Goal: Task Accomplishment & Management: Use online tool/utility

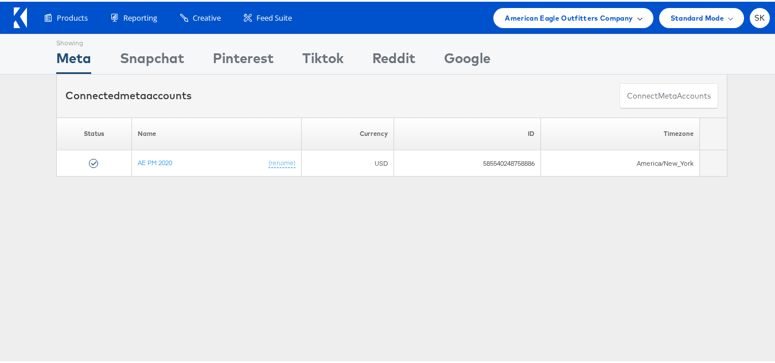
click at [587, 15] on span "American Eagle Outfitters Company" at bounding box center [569, 16] width 128 height 12
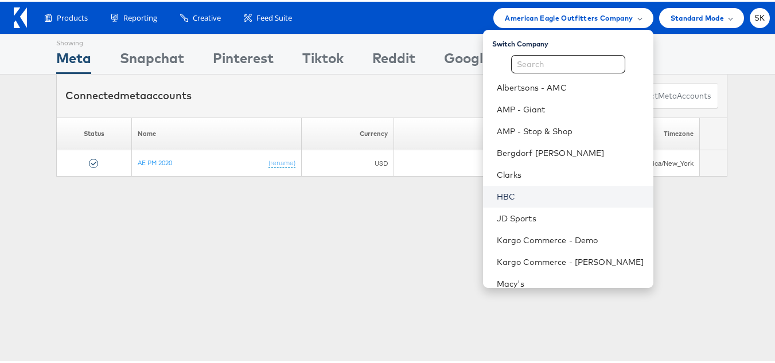
click at [501, 196] on link "HBC" at bounding box center [570, 194] width 147 height 11
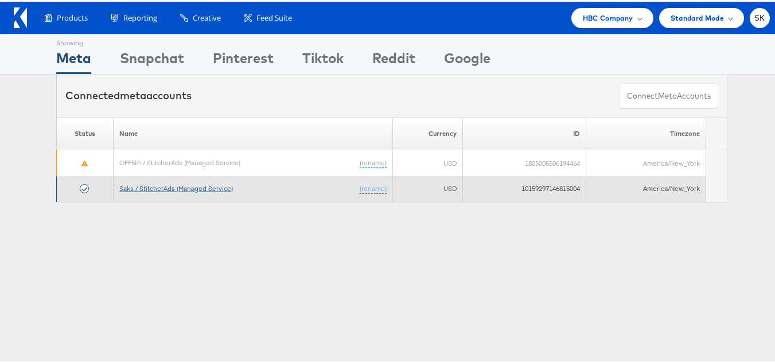
click at [195, 185] on link "Saks / StitcherAds (Managed Service)" at bounding box center [176, 186] width 114 height 9
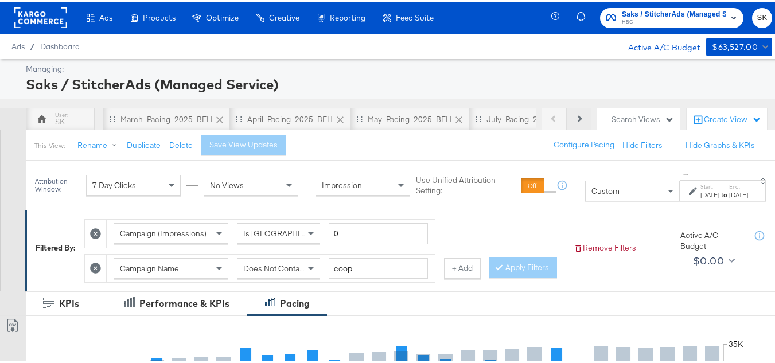
click at [567, 120] on button "Next" at bounding box center [579, 117] width 25 height 23
click at [567, 119] on button "Next" at bounding box center [579, 117] width 25 height 23
click at [567, 119] on div "Previous Next" at bounding box center [567, 117] width 50 height 23
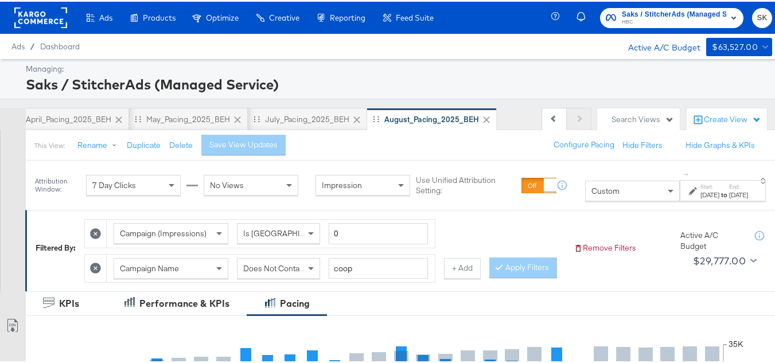
click at [567, 119] on div "Previous Next" at bounding box center [567, 117] width 50 height 23
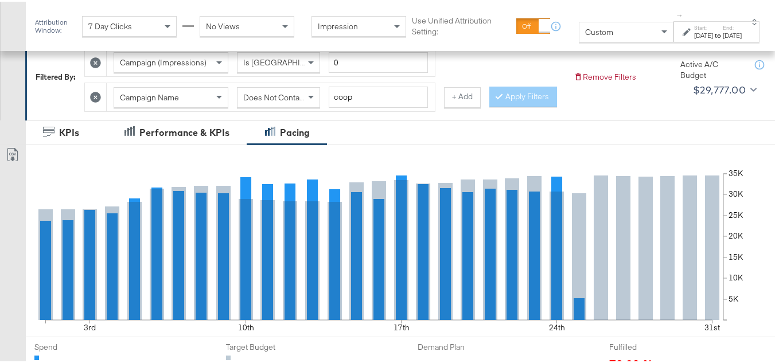
scroll to position [230, 0]
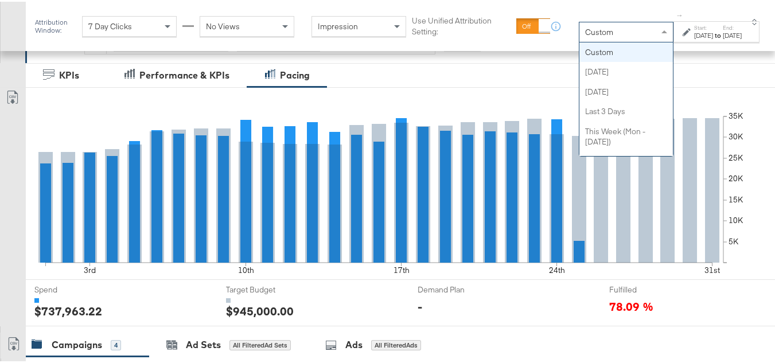
click at [587, 26] on div "Custom" at bounding box center [626, 31] width 94 height 20
click at [694, 36] on div "[DATE]" at bounding box center [703, 33] width 19 height 9
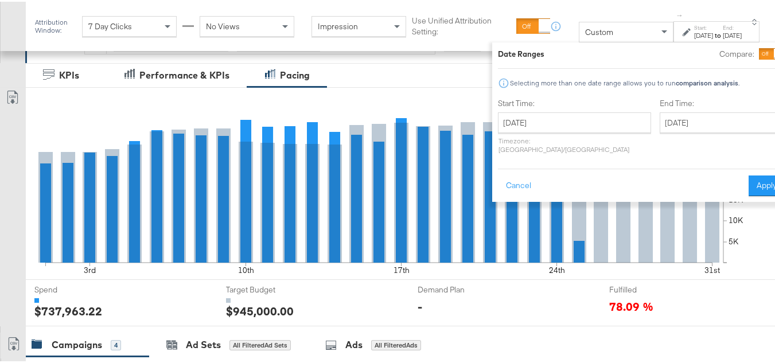
click at [731, 94] on div "Date Ranges Compare: Selecting more than one date range allows you to run compa…" at bounding box center [641, 120] width 287 height 148
click at [738, 166] on div "Cancel Apply" at bounding box center [641, 180] width 287 height 28
click at [0, 168] on div at bounding box center [13, 205] width 26 height 239
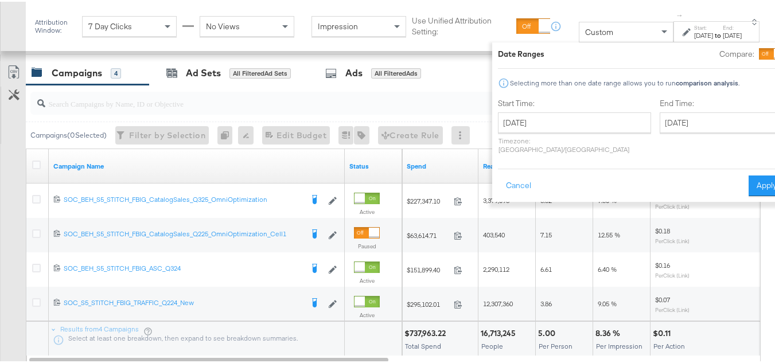
scroll to position [574, 0]
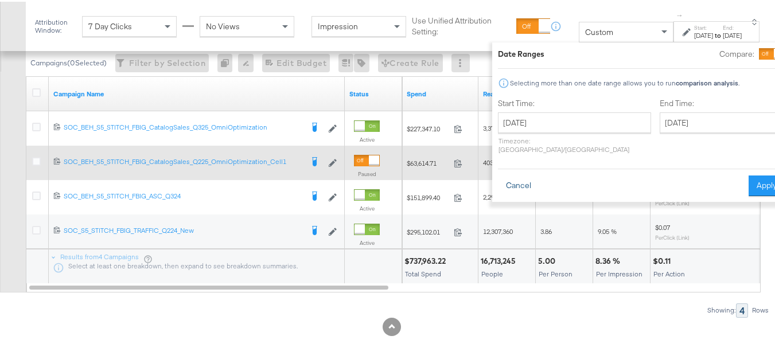
drag, startPoint x: 497, startPoint y: 177, endPoint x: 647, endPoint y: 184, distance: 149.3
click at [498, 177] on button "Cancel" at bounding box center [518, 184] width 41 height 21
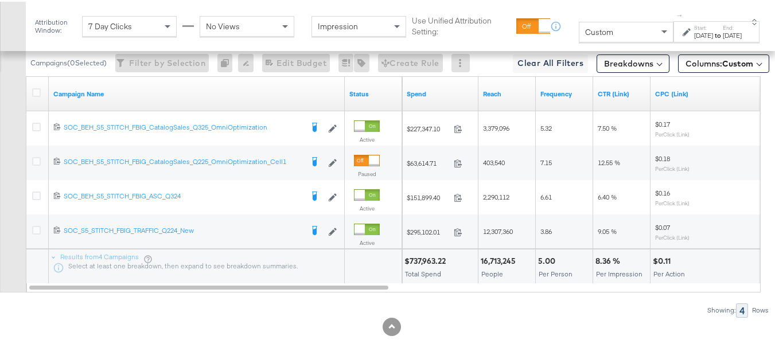
click at [726, 38] on div "[DATE]" at bounding box center [732, 33] width 19 height 9
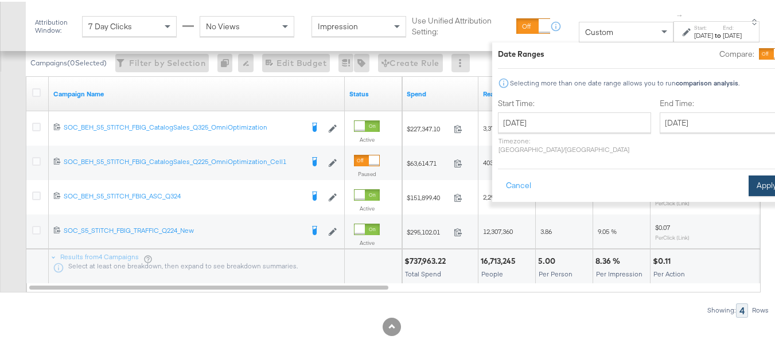
click at [749, 175] on button "Apply" at bounding box center [767, 184] width 36 height 21
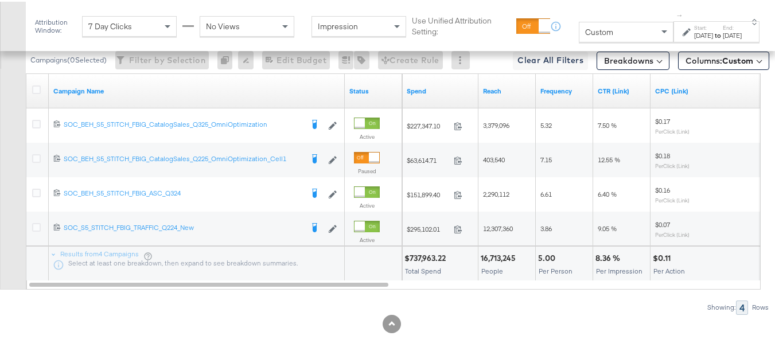
scroll to position [602, 0]
click at [34, 90] on icon at bounding box center [36, 88] width 9 height 9
click at [0, 0] on input "checkbox" at bounding box center [0, 0] width 0 height 0
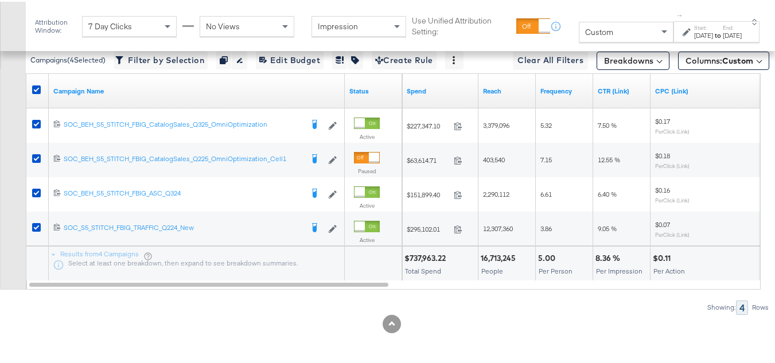
scroll to position [545, 0]
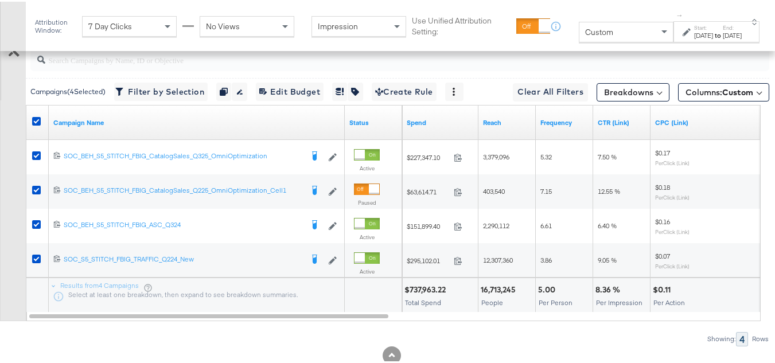
click at [756, 93] on span at bounding box center [758, 90] width 5 height 5
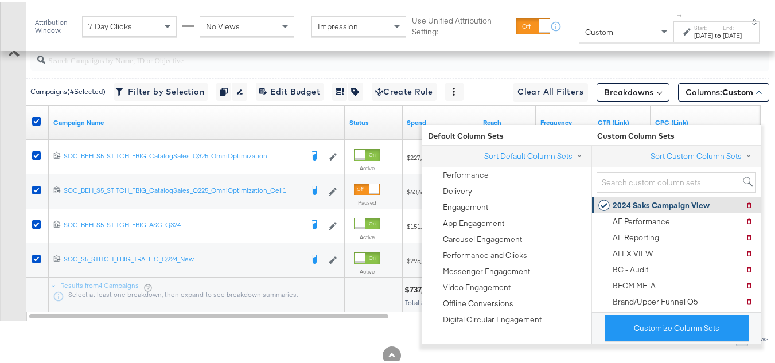
click at [655, 206] on div "2024 Saks Campaign View" at bounding box center [661, 204] width 97 height 11
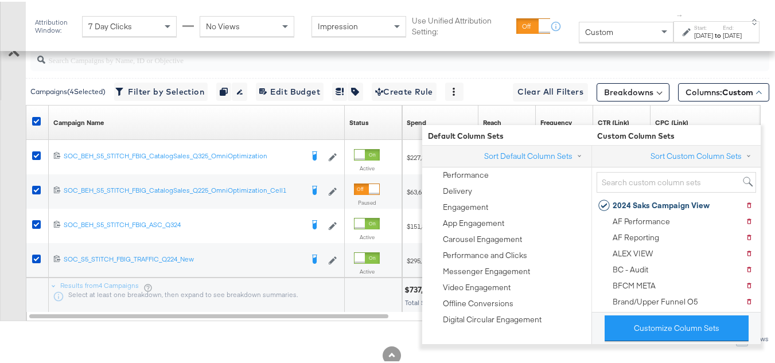
click at [0, 228] on div "Customize KPIs Export as CSV" at bounding box center [13, 167] width 26 height 304
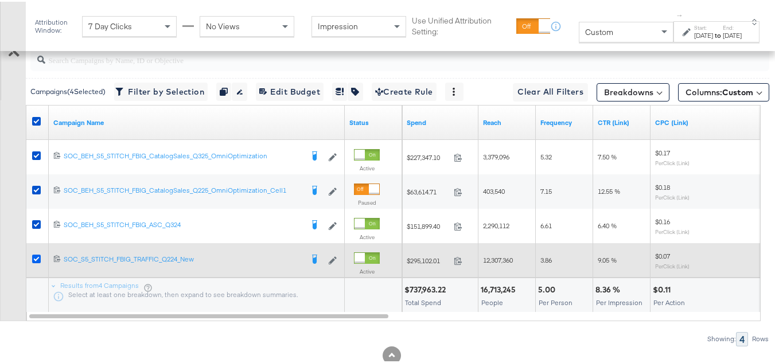
click at [36, 262] on icon at bounding box center [36, 257] width 9 height 9
click at [0, 0] on input "checkbox" at bounding box center [0, 0] width 0 height 0
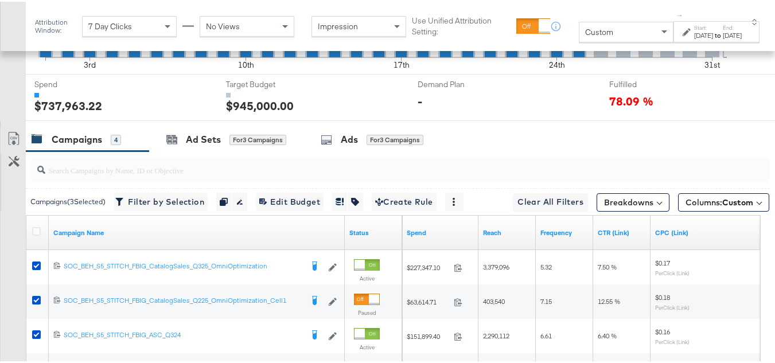
scroll to position [430, 0]
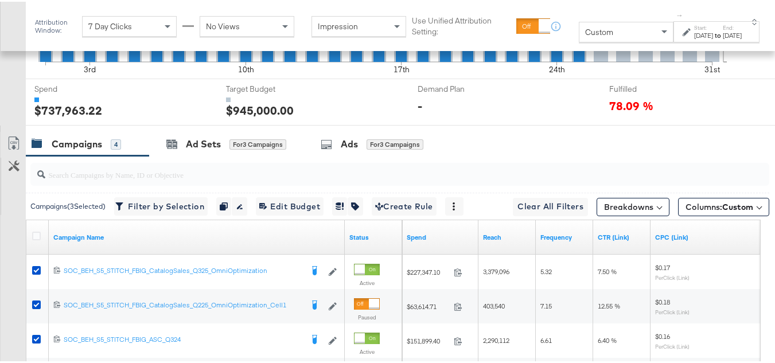
click at [242, 123] on div "Target Budget Target Budget $945,000.00" at bounding box center [308, 100] width 183 height 46
click at [233, 155] on div "Ad Sets for 3 Campaigns" at bounding box center [226, 142] width 154 height 25
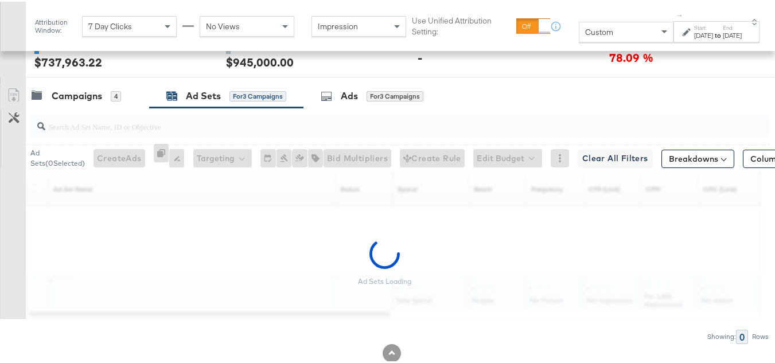
scroll to position [534, 0]
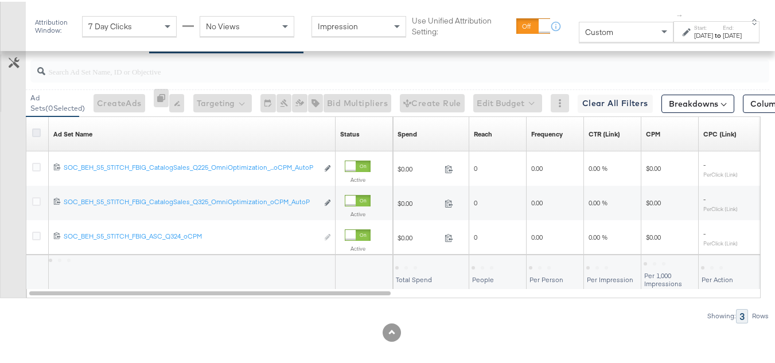
click at [35, 135] on icon at bounding box center [36, 131] width 9 height 9
click at [0, 0] on input "checkbox" at bounding box center [0, 0] width 0 height 0
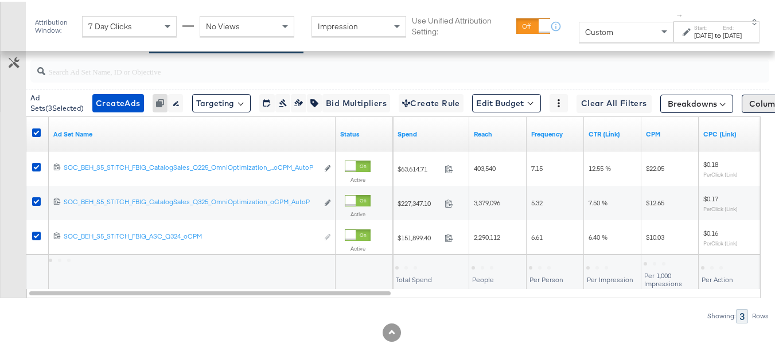
click at [752, 108] on span "Columns: Custom" at bounding box center [783, 101] width 68 height 11
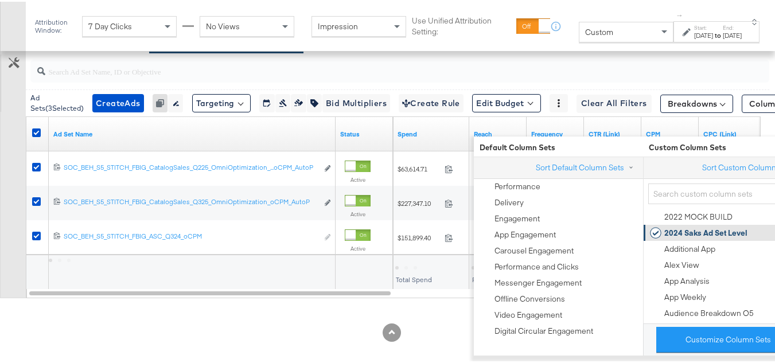
click at [700, 234] on div "2024 Saks Ad Set Level" at bounding box center [705, 231] width 83 height 11
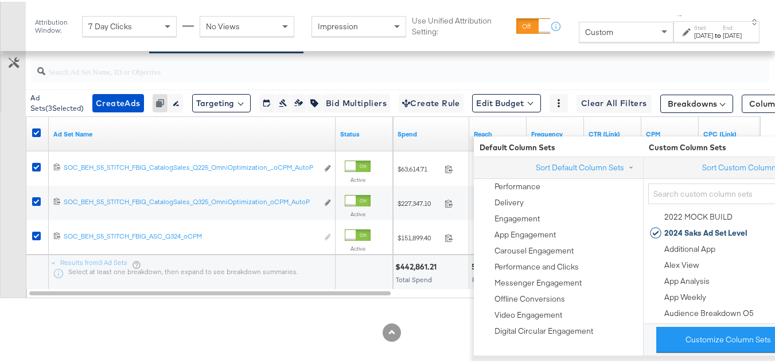
click at [1, 241] on div "Customize KPIs Export as CSV" at bounding box center [13, 162] width 26 height 270
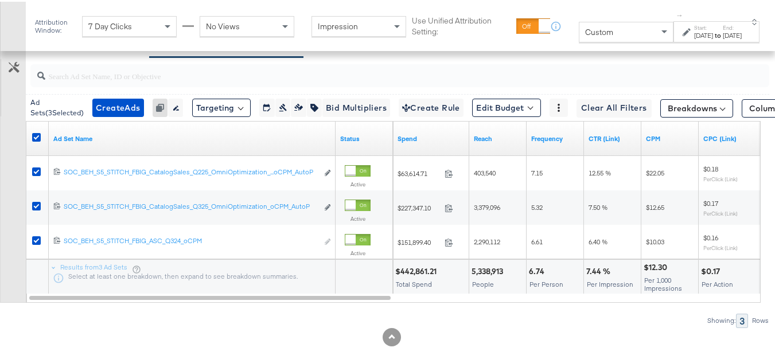
scroll to position [511, 0]
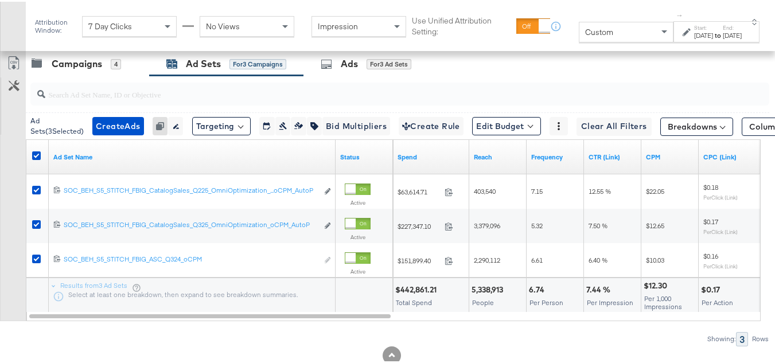
click at [103, 102] on div at bounding box center [398, 92] width 744 height 37
click at [91, 69] on div "Campaigns" at bounding box center [77, 62] width 50 height 13
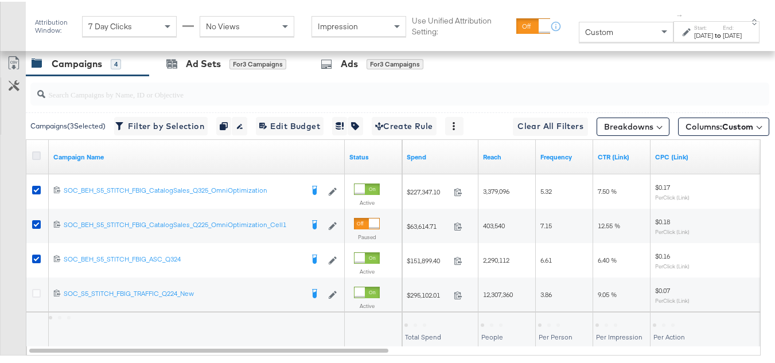
click at [37, 158] on icon at bounding box center [36, 154] width 9 height 9
click at [0, 0] on input "checkbox" at bounding box center [0, 0] width 0 height 0
click at [694, 37] on div "[DATE]" at bounding box center [703, 33] width 19 height 9
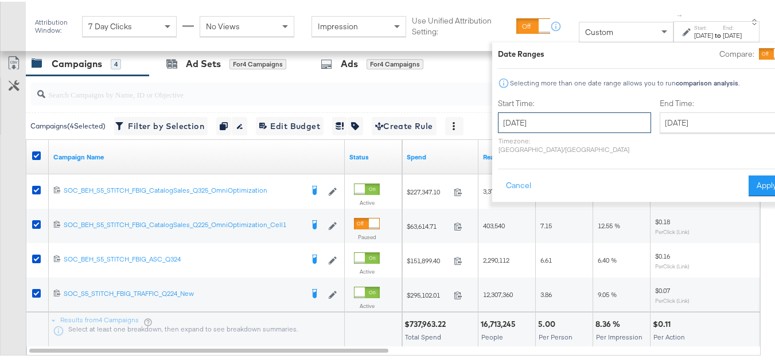
click at [563, 122] on input "[DATE]" at bounding box center [574, 121] width 153 height 21
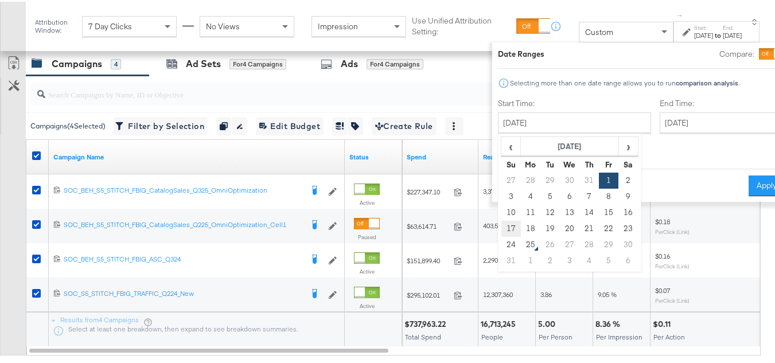
click at [501, 224] on td "17" at bounding box center [511, 227] width 20 height 16
type input "[DATE]"
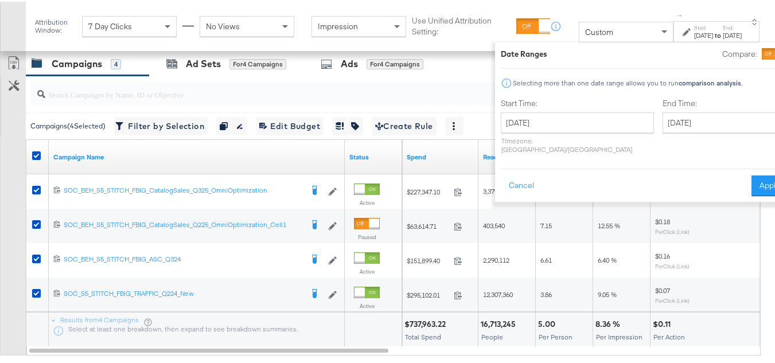
click at [717, 139] on div "End Time: [DATE] ‹ [DATE] › Su Mo Tu We Th Fr Sa 27 28 29 30 31 1 2 3 4 5 6 7 8…" at bounding box center [725, 126] width 125 height 61
click at [696, 123] on input "[DATE]" at bounding box center [723, 121] width 120 height 21
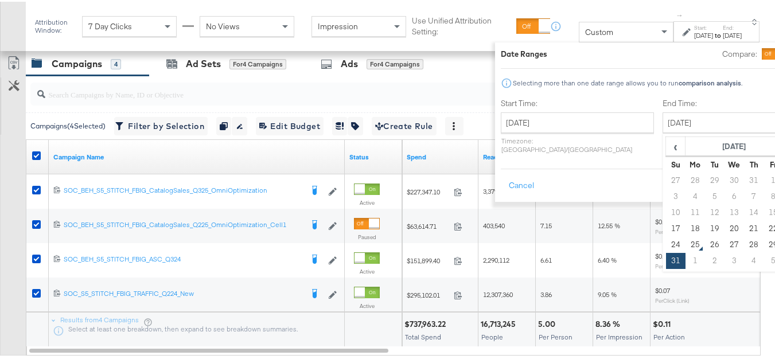
type input "[DATE]"
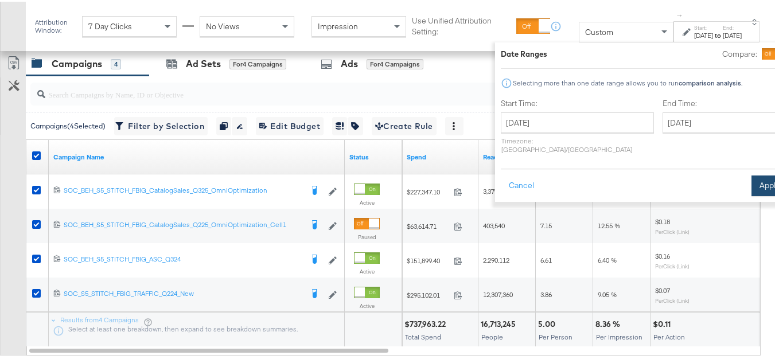
click at [752, 177] on button "Apply" at bounding box center [770, 184] width 36 height 21
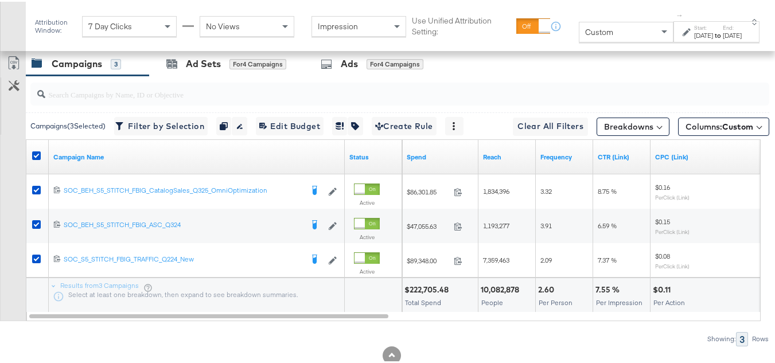
click at [709, 111] on div at bounding box center [398, 92] width 744 height 37
click at [708, 131] on span "Columns: Custom" at bounding box center [720, 124] width 68 height 11
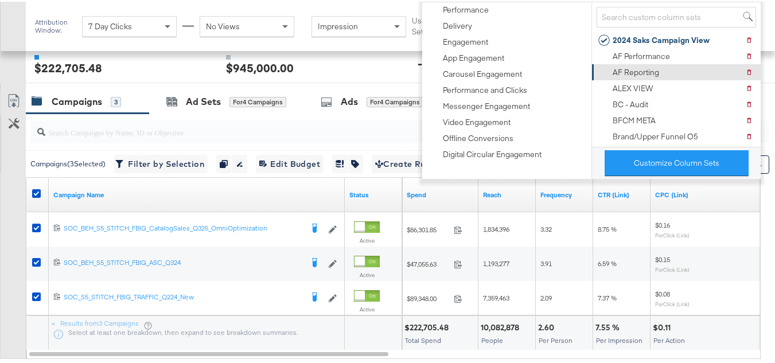
scroll to position [453, 0]
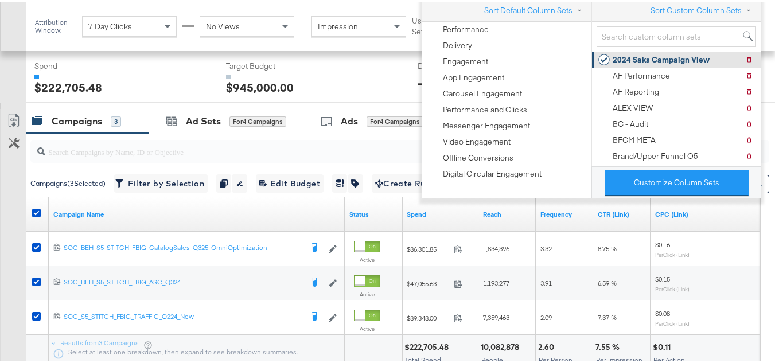
click at [666, 59] on div "2024 Saks Campaign View" at bounding box center [661, 58] width 97 height 11
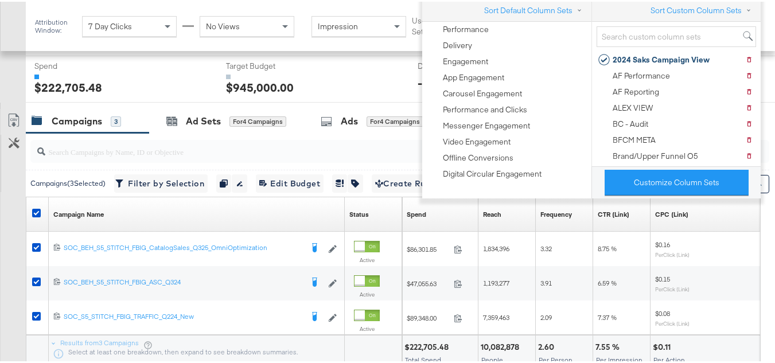
click at [0, 207] on div "Customize KPIs Export as CSV" at bounding box center [13, 242] width 26 height 270
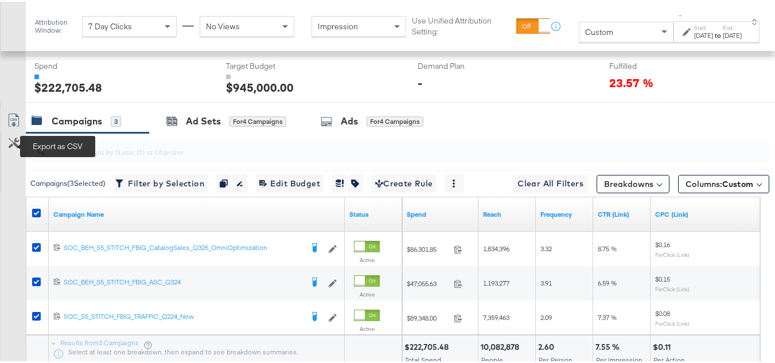
click at [17, 126] on icon at bounding box center [14, 119] width 14 height 14
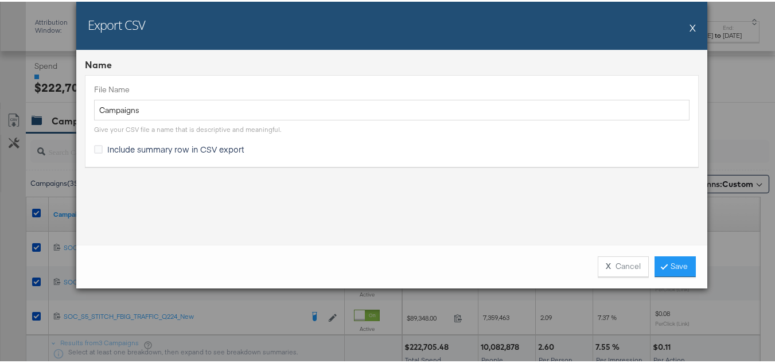
click at [154, 148] on span "Include summary row in CSV export" at bounding box center [175, 147] width 137 height 11
click at [0, 0] on input "Include summary row in CSV export" at bounding box center [0, 0] width 0 height 0
click at [694, 266] on div "X Cancel Save" at bounding box center [391, 265] width 631 height 44
click at [683, 265] on link "Save" at bounding box center [675, 265] width 41 height 21
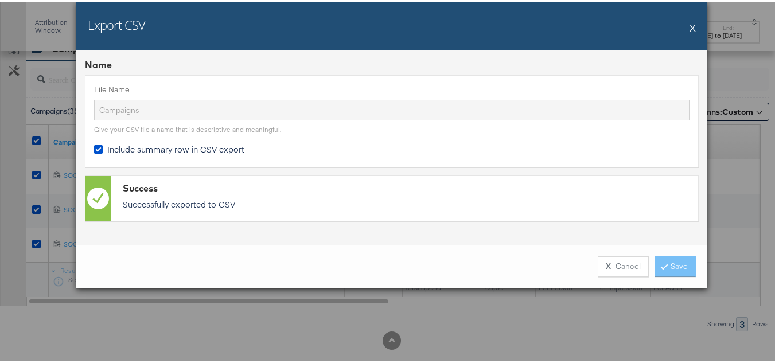
scroll to position [568, 0]
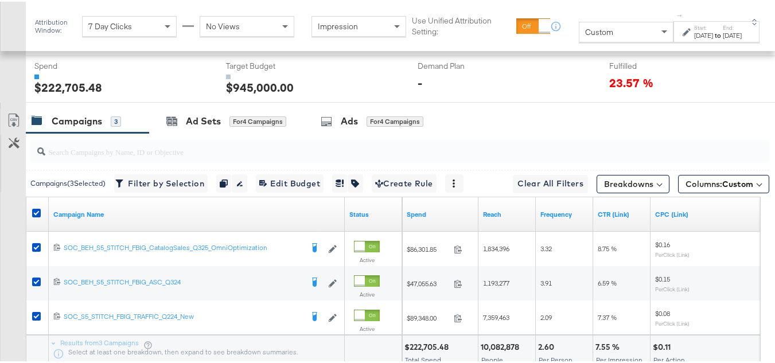
click at [92, 126] on div "Campaigns" at bounding box center [77, 119] width 50 height 13
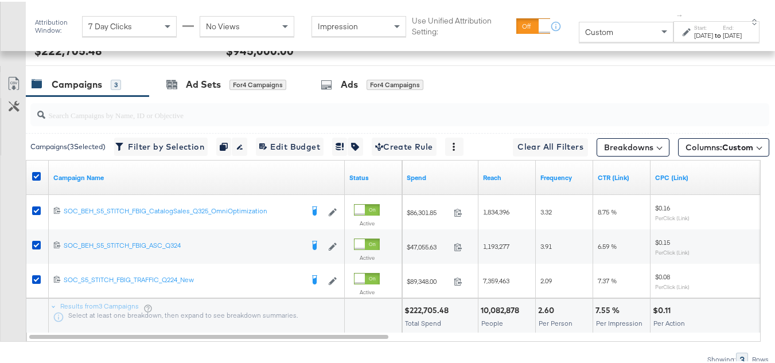
scroll to position [511, 0]
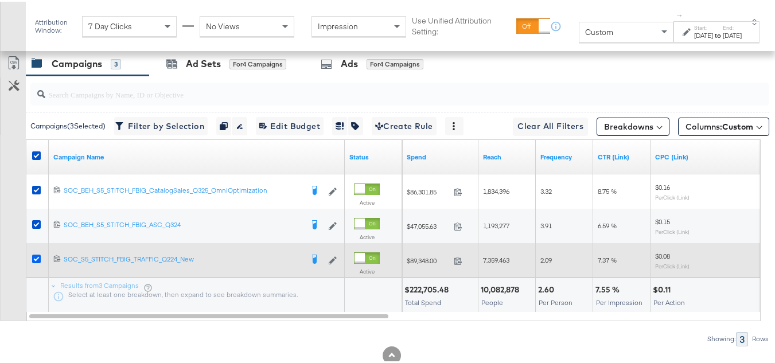
click at [36, 262] on icon at bounding box center [36, 257] width 9 height 9
click at [0, 0] on input "checkbox" at bounding box center [0, 0] width 0 height 0
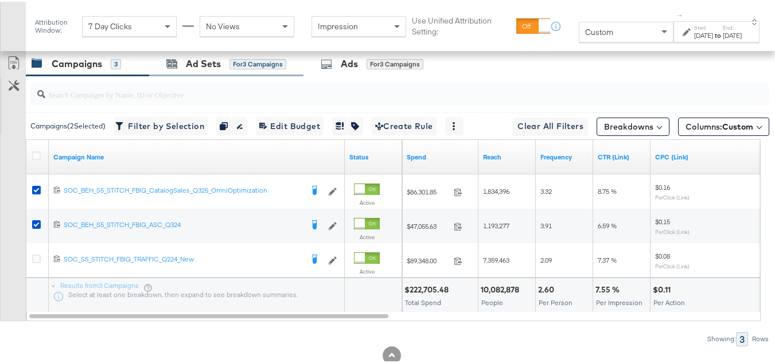
click at [216, 75] on div "Ad Sets for 3 Campaigns" at bounding box center [226, 62] width 154 height 25
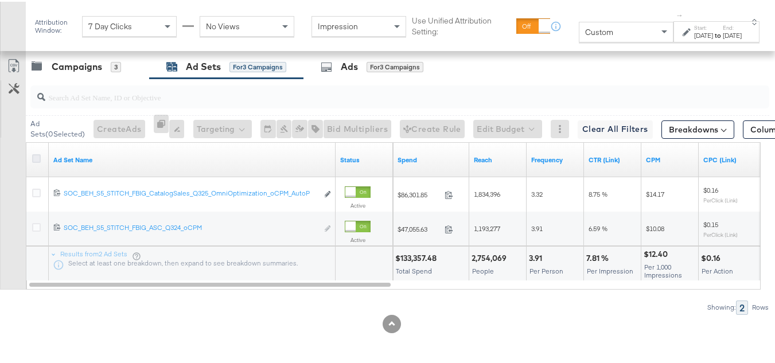
click at [33, 161] on icon at bounding box center [36, 157] width 9 height 9
click at [0, 0] on input "checkbox" at bounding box center [0, 0] width 0 height 0
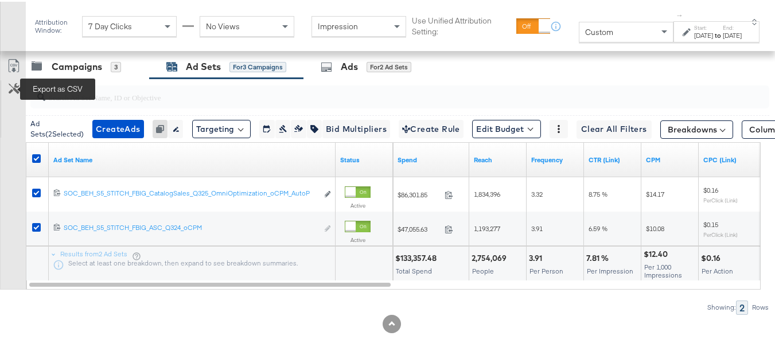
click at [13, 71] on icon at bounding box center [13, 67] width 7 height 9
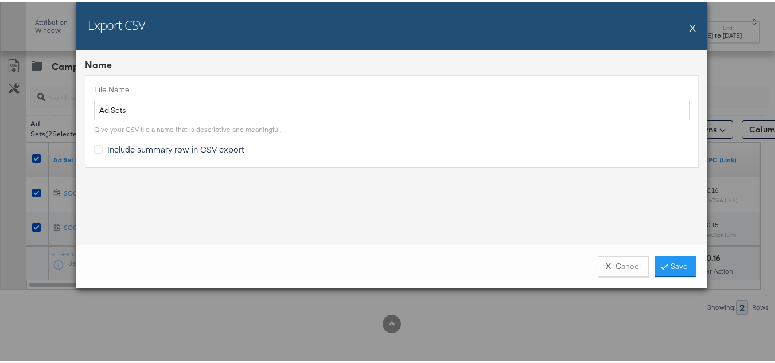
click at [160, 145] on span "Include summary row in CSV export" at bounding box center [175, 147] width 137 height 11
click at [0, 0] on input "Include summary row in CSV export" at bounding box center [0, 0] width 0 height 0
click at [689, 260] on link "Save" at bounding box center [675, 265] width 41 height 21
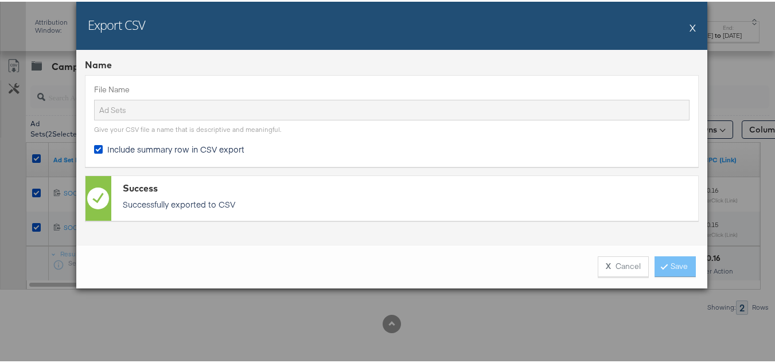
click at [675, 37] on div "Export CSV X" at bounding box center [391, 24] width 631 height 48
click at [663, 24] on div "Export CSV X" at bounding box center [391, 24] width 631 height 48
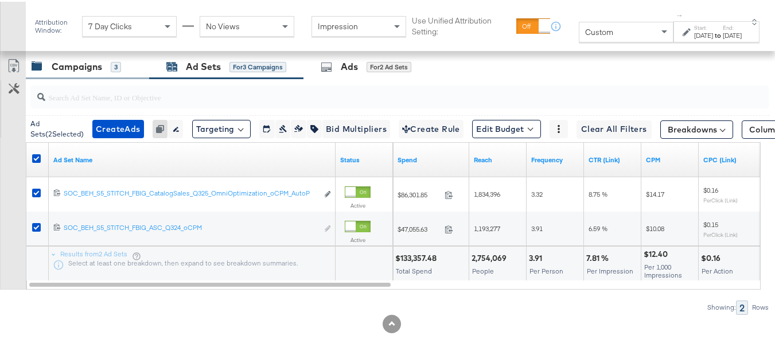
click at [95, 76] on div "Campaigns 3" at bounding box center [87, 65] width 123 height 25
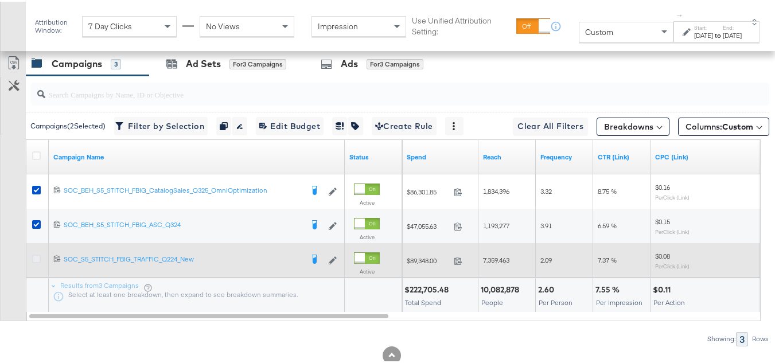
click at [33, 262] on icon at bounding box center [36, 257] width 9 height 9
click at [0, 0] on input "checkbox" at bounding box center [0, 0] width 0 height 0
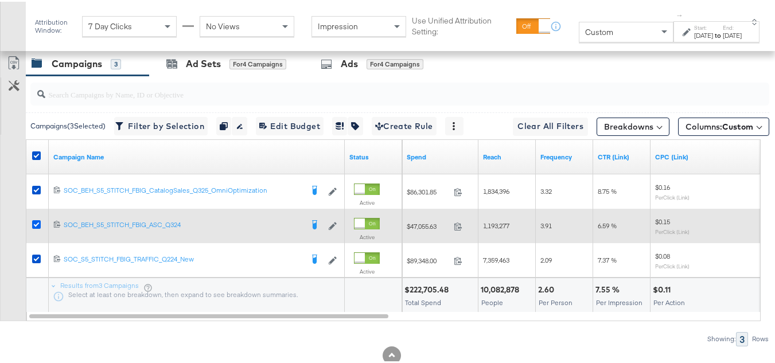
click at [38, 227] on icon at bounding box center [36, 223] width 9 height 9
click at [0, 0] on input "checkbox" at bounding box center [0, 0] width 0 height 0
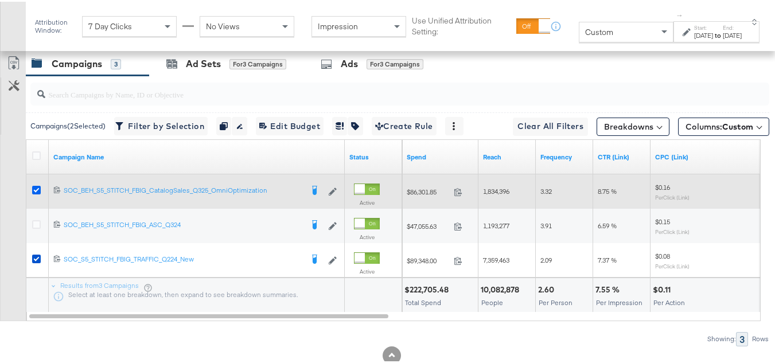
click at [34, 193] on icon at bounding box center [36, 188] width 9 height 9
click at [0, 0] on input "checkbox" at bounding box center [0, 0] width 0 height 0
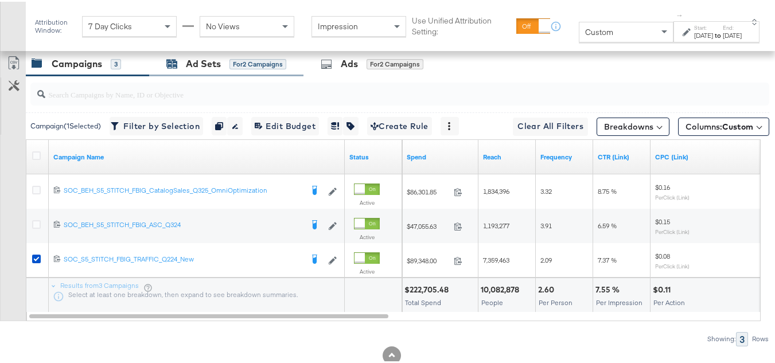
click at [198, 69] on div "Ad Sets" at bounding box center [203, 62] width 35 height 13
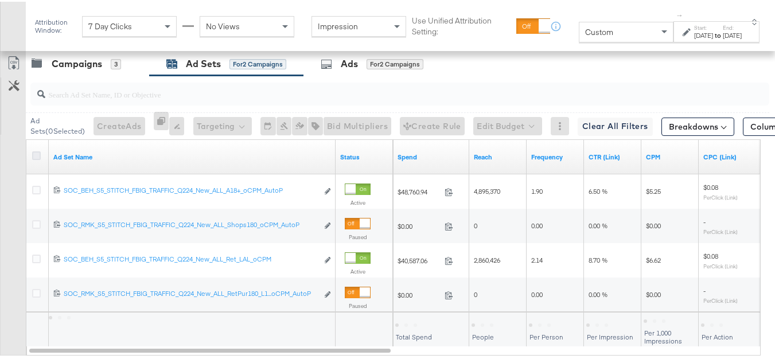
click at [37, 158] on icon at bounding box center [36, 154] width 9 height 9
click at [0, 0] on input "checkbox" at bounding box center [0, 0] width 0 height 0
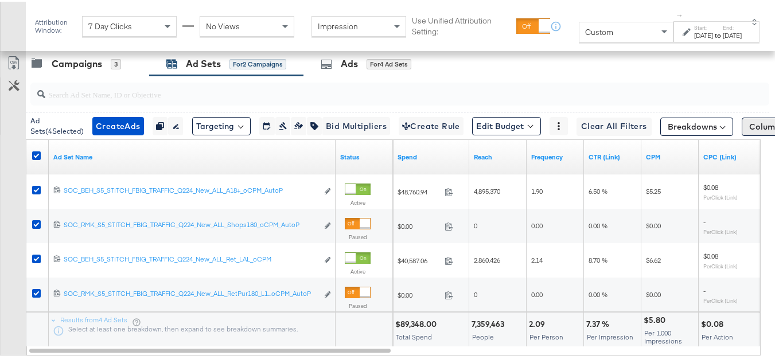
click at [746, 134] on div "Columns: Custom" at bounding box center [787, 125] width 91 height 18
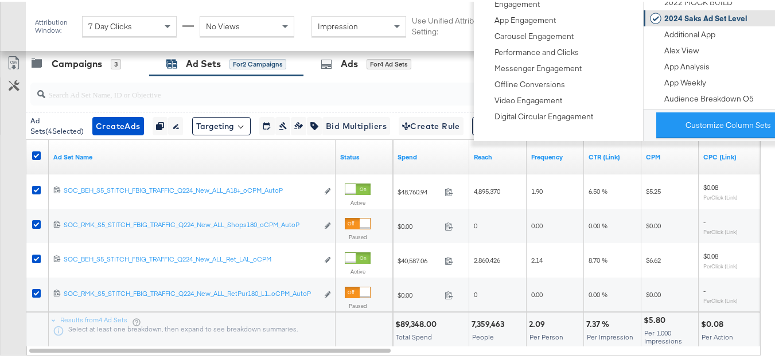
click at [694, 21] on div "2024 Saks Ad Set Level" at bounding box center [705, 16] width 83 height 11
click at [13, 255] on div "Customize KPIs Export as CSV" at bounding box center [13, 202] width 26 height 304
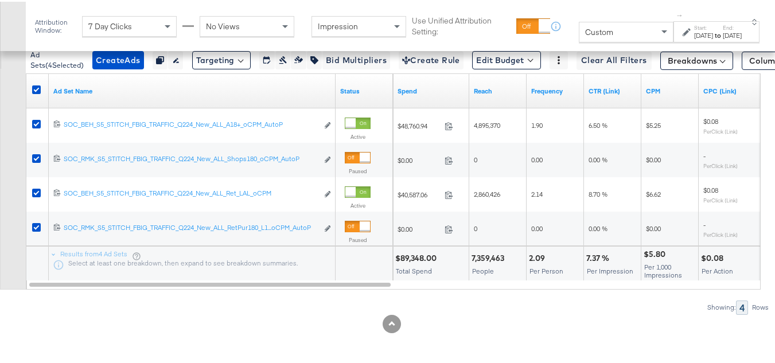
scroll to position [488, 0]
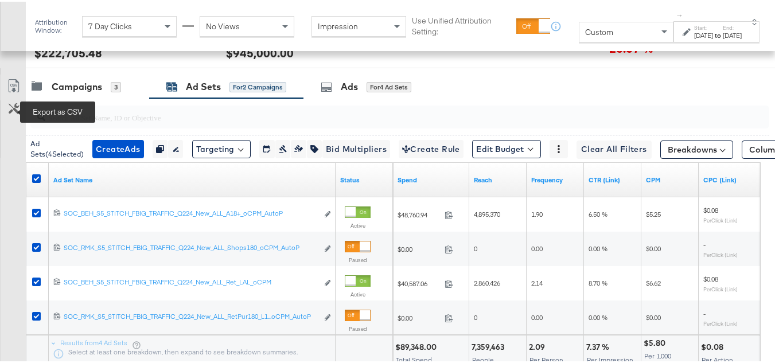
click at [7, 91] on icon at bounding box center [14, 84] width 14 height 14
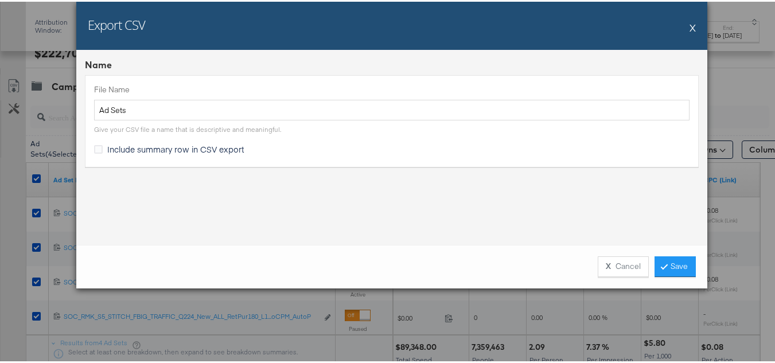
click at [99, 138] on div "File Name Ad Sets Give your CSV file a name that is descriptive and meaningful.…" at bounding box center [392, 118] width 614 height 91
click at [100, 149] on label "Include summary row in CSV export" at bounding box center [171, 148] width 155 height 12
click at [0, 0] on input "Include summary row in CSV export" at bounding box center [0, 0] width 0 height 0
click at [677, 263] on link "Save" at bounding box center [675, 265] width 41 height 21
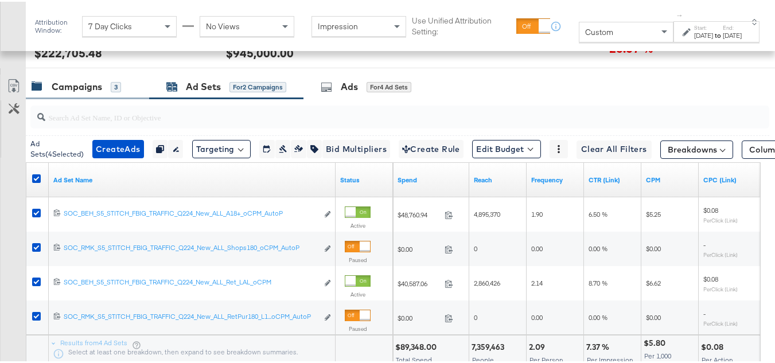
click at [81, 98] on div "Campaigns 3" at bounding box center [87, 85] width 123 height 25
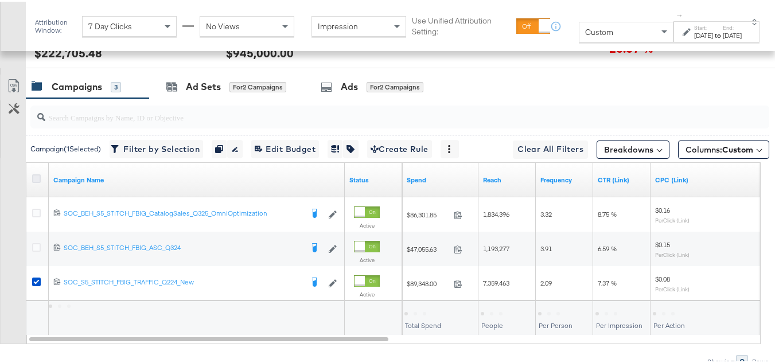
click at [37, 181] on icon at bounding box center [36, 177] width 9 height 9
click at [0, 0] on input "checkbox" at bounding box center [0, 0] width 0 height 0
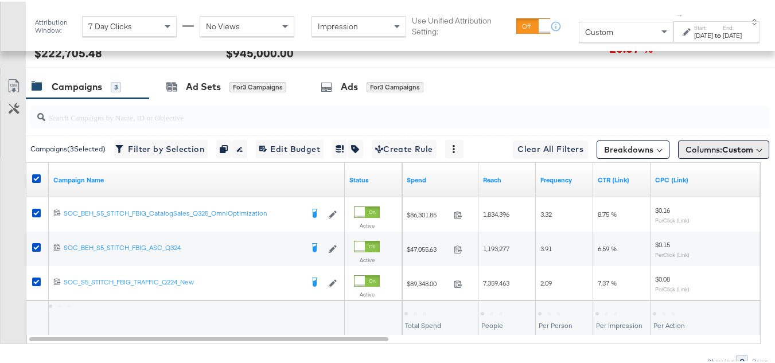
click at [726, 153] on span "Custom" at bounding box center [737, 148] width 31 height 10
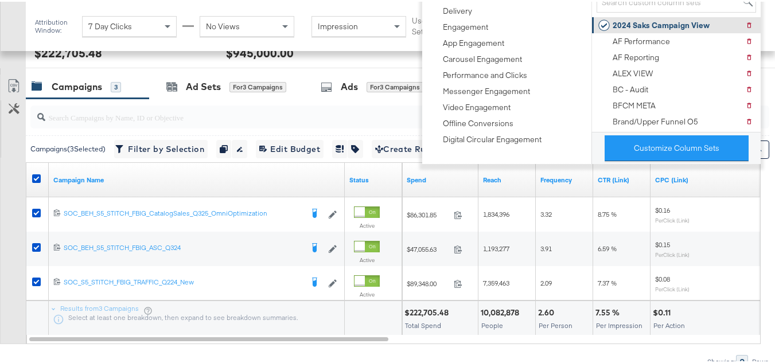
click at [645, 23] on div "2024 Saks Campaign View" at bounding box center [661, 23] width 97 height 11
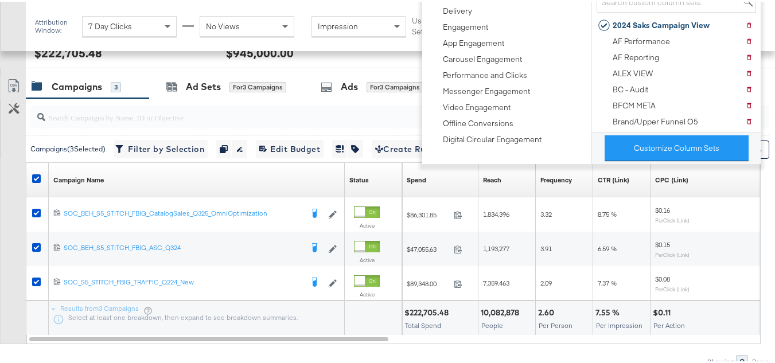
click at [0, 283] on div "Customize KPIs Export as CSV" at bounding box center [13, 208] width 26 height 270
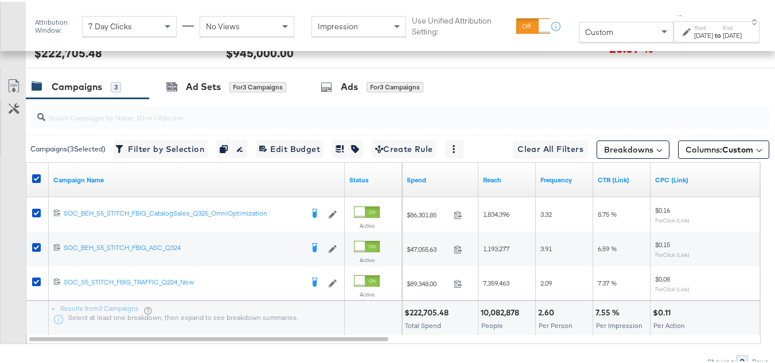
click at [1, 279] on div "Customize KPIs Export as CSV" at bounding box center [13, 208] width 26 height 270
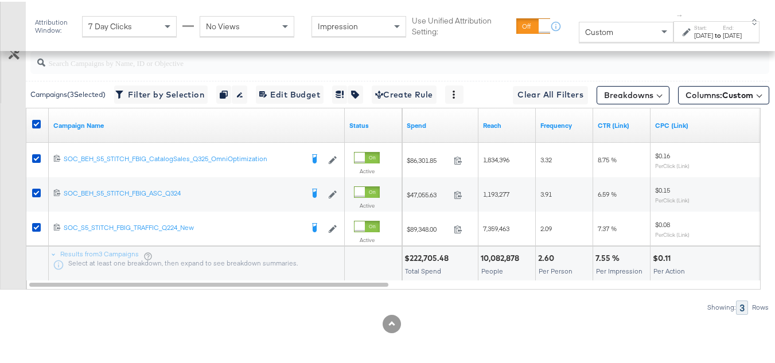
click at [493, 245] on div "10,082,878 People" at bounding box center [507, 262] width 57 height 34
copy div "10,082,878"
click at [544, 257] on div "2.60" at bounding box center [548, 256] width 20 height 11
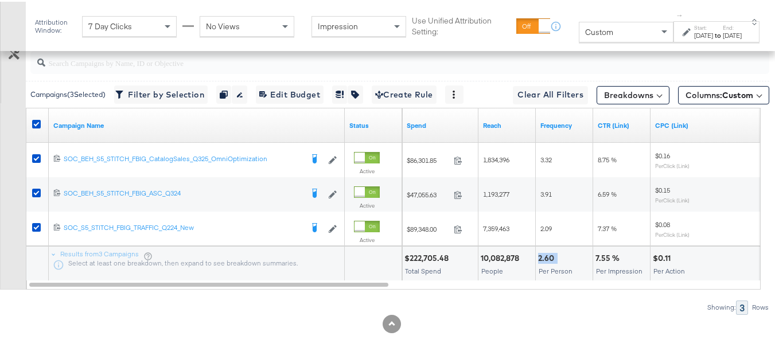
click at [544, 257] on div "2.60" at bounding box center [548, 256] width 20 height 11
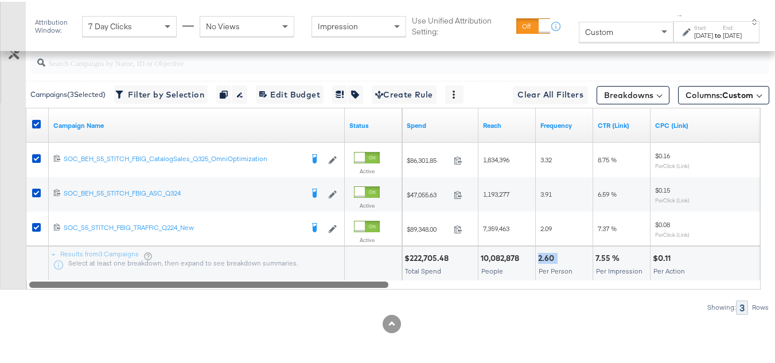
copy div "2.60"
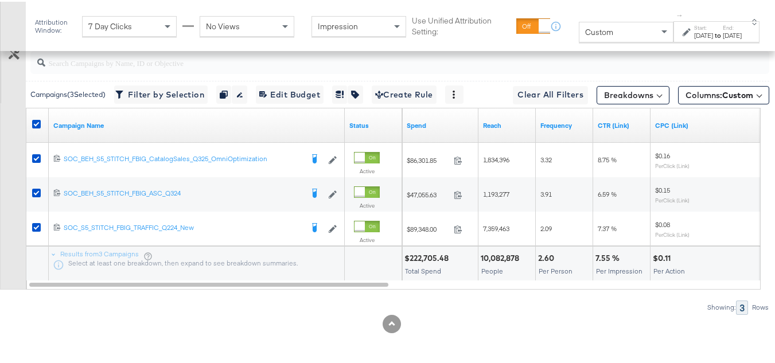
click at [600, 253] on div "7.55 %" at bounding box center [610, 256] width 28 height 11
copy div "7.55 %"
click at [635, 259] on div at bounding box center [635, 256] width 25 height 11
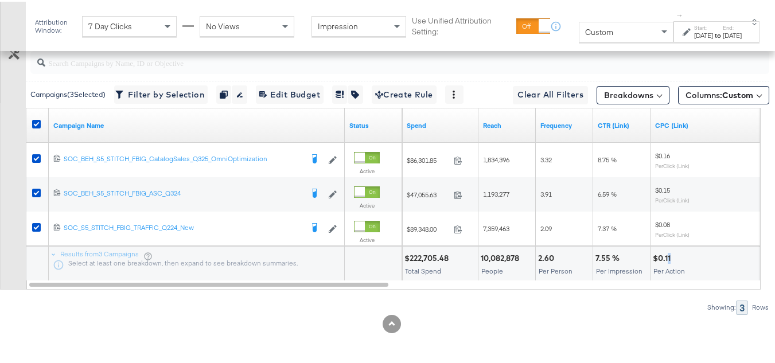
click at [670, 258] on div "$0.11" at bounding box center [663, 256] width 21 height 11
copy div "$0.11"
click at [584, 254] on div at bounding box center [574, 256] width 33 height 11
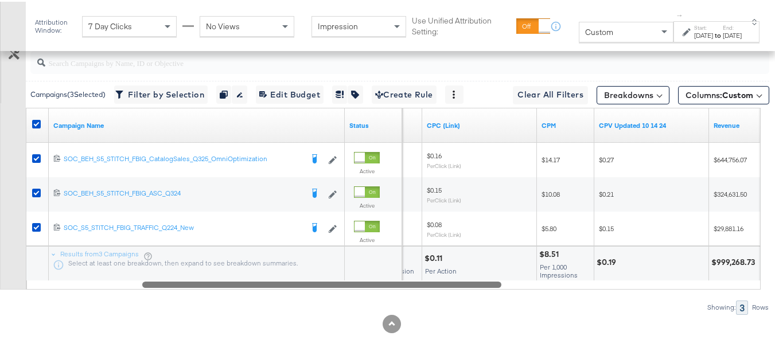
drag, startPoint x: 376, startPoint y: 285, endPoint x: 533, endPoint y: 283, distance: 156.6
click at [495, 286] on div at bounding box center [321, 283] width 359 height 10
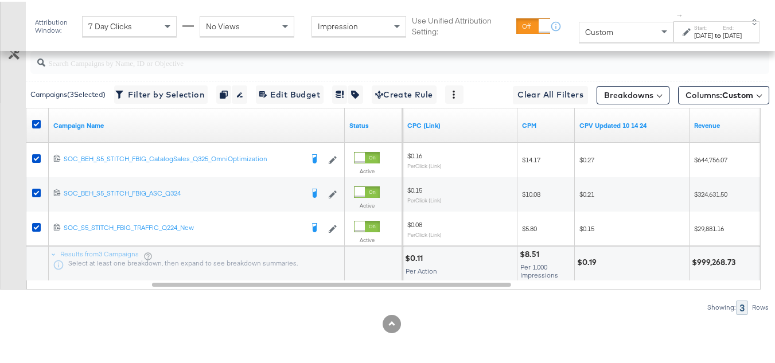
click at [535, 251] on div "$8.51" at bounding box center [531, 252] width 23 height 11
copy div "$8.51"
click at [511, 269] on div "Per Action" at bounding box center [460, 270] width 110 height 8
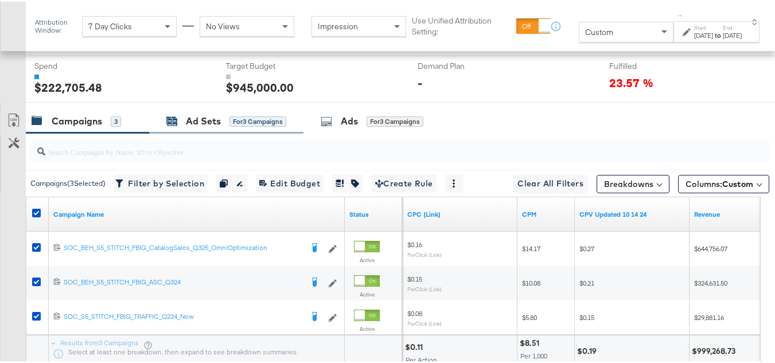
click at [192, 126] on div "Ad Sets" at bounding box center [203, 119] width 35 height 13
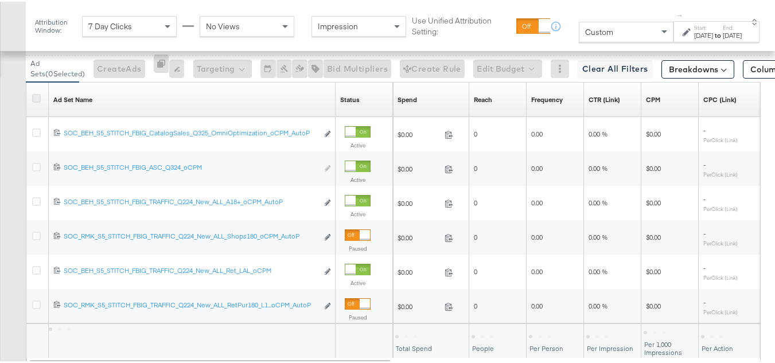
click at [33, 101] on icon at bounding box center [36, 96] width 9 height 9
click at [0, 0] on input "checkbox" at bounding box center [0, 0] width 0 height 0
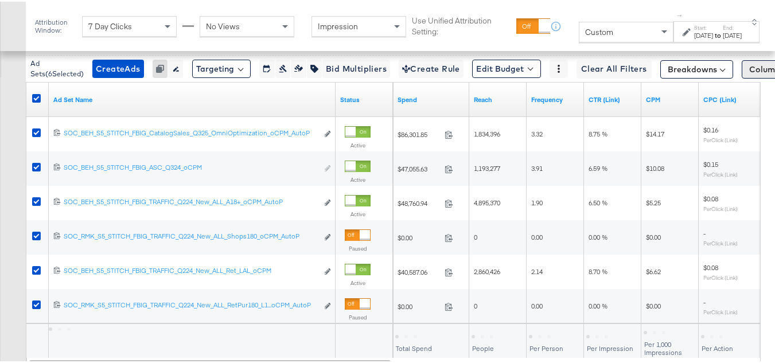
click at [754, 73] on span "Columns: Custom" at bounding box center [783, 67] width 68 height 11
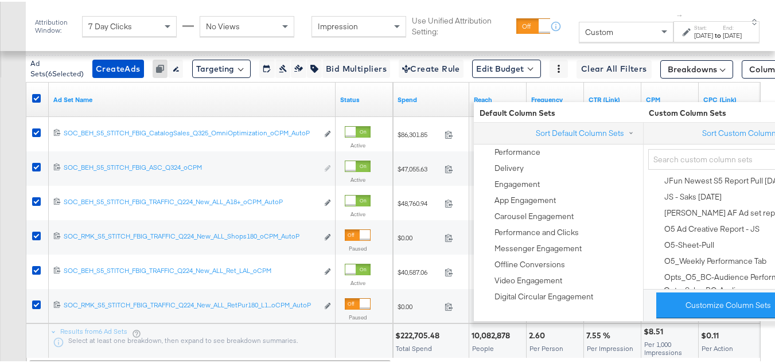
scroll to position [402, 0]
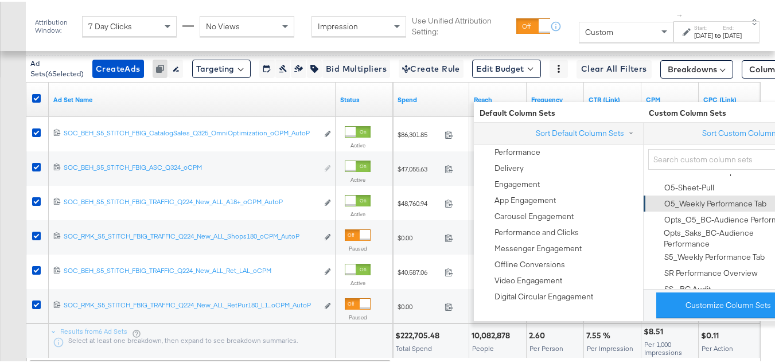
click at [700, 206] on div "O5_Weekly Performance Tab" at bounding box center [715, 202] width 102 height 11
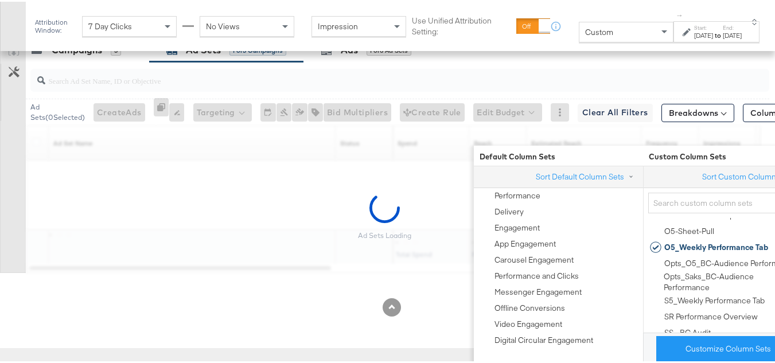
click at [0, 207] on div "Ad Sets Loading" at bounding box center [384, 214] width 769 height 113
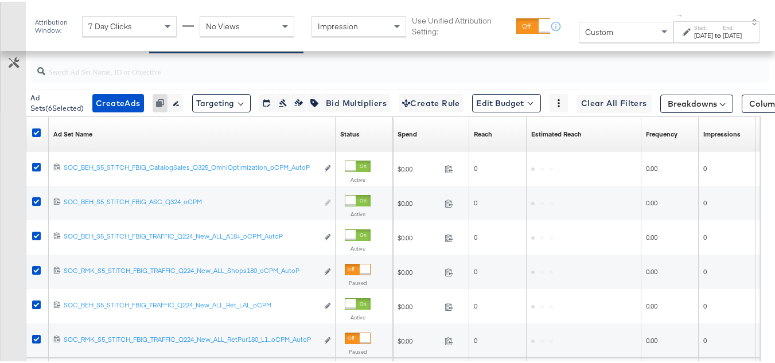
scroll to position [568, 0]
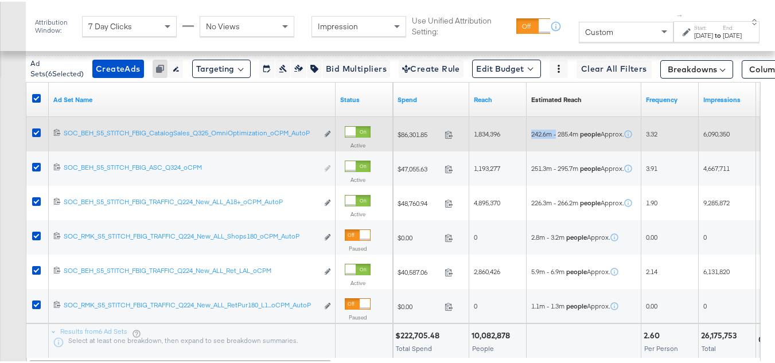
drag, startPoint x: 547, startPoint y: 160, endPoint x: 530, endPoint y: 162, distance: 17.5
click at [530, 142] on div "242.6m - 285.4m people Approx." at bounding box center [584, 132] width 115 height 18
click at [559, 150] on div "242.6m - 285.4m people Approx." at bounding box center [584, 132] width 115 height 34
drag, startPoint x: 553, startPoint y: 160, endPoint x: 528, endPoint y: 160, distance: 24.1
click at [528, 142] on div "242.6m - 285.4m people Approx." at bounding box center [584, 132] width 115 height 18
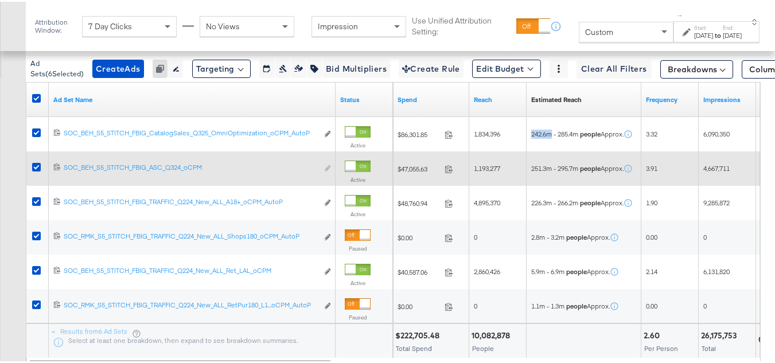
copy span "242.6m"
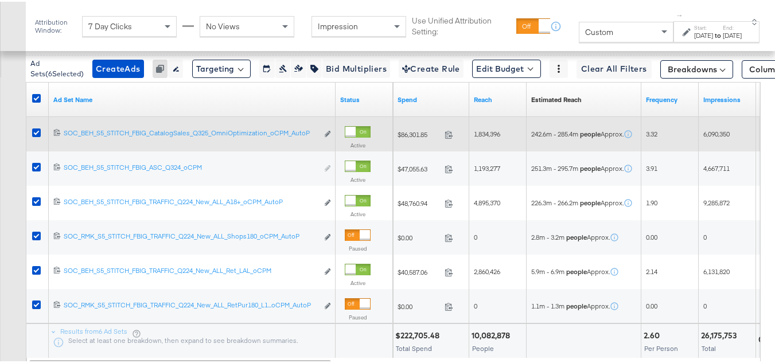
click at [573, 150] on div "242.6m - 285.4m people Approx." at bounding box center [584, 132] width 115 height 34
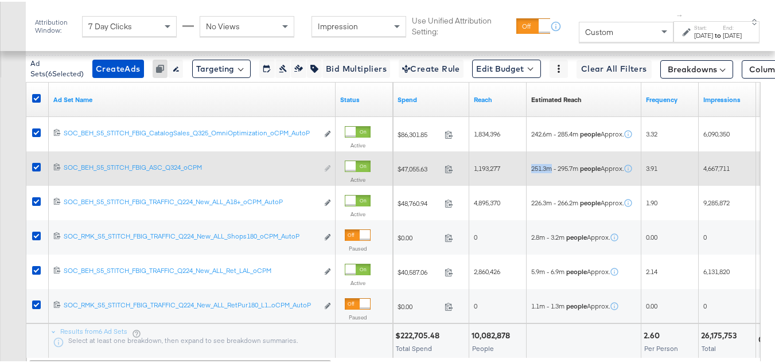
drag, startPoint x: 551, startPoint y: 194, endPoint x: 529, endPoint y: 195, distance: 21.8
click at [529, 176] on div "251.3m - 295.7m people Approx." at bounding box center [584, 167] width 115 height 18
copy span "251.3m"
click at [558, 172] on span "251.3m - 295.7m people Approx." at bounding box center [577, 166] width 92 height 9
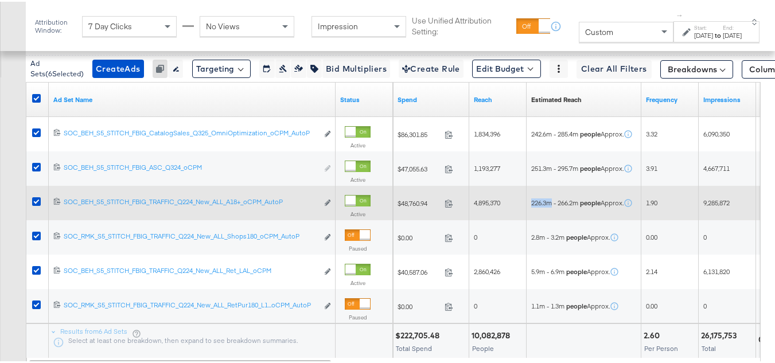
drag, startPoint x: 554, startPoint y: 228, endPoint x: 530, endPoint y: 231, distance: 24.3
click at [530, 211] on div "226.3m - 266.2m people Approx." at bounding box center [584, 201] width 115 height 18
copy span "226.3m"
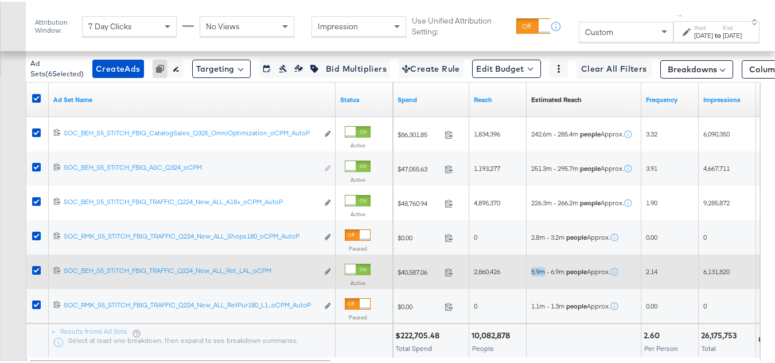
drag, startPoint x: 546, startPoint y: 295, endPoint x: 531, endPoint y: 296, distance: 15.0
click at [531, 279] on div "5.9m - 6.9m people Approx." at bounding box center [584, 270] width 115 height 18
copy span "5.9m"
click at [590, 275] on span "5.9m - 6.9m people Approx." at bounding box center [570, 270] width 79 height 9
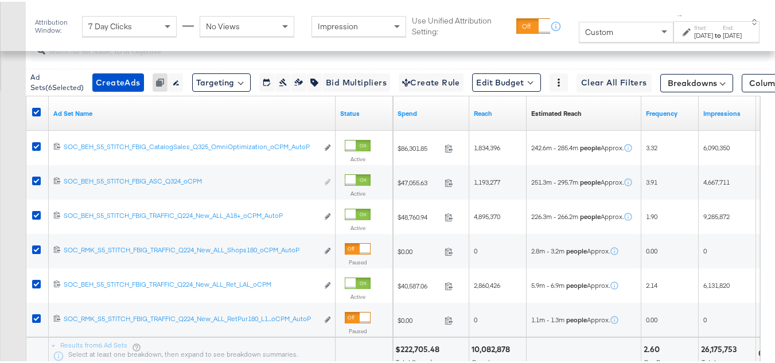
scroll to position [499, 0]
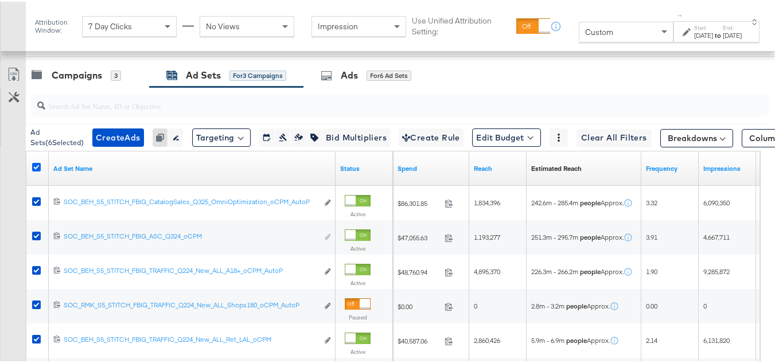
click at [40, 170] on icon at bounding box center [36, 165] width 9 height 9
click at [0, 0] on input "checkbox" at bounding box center [0, 0] width 0 height 0
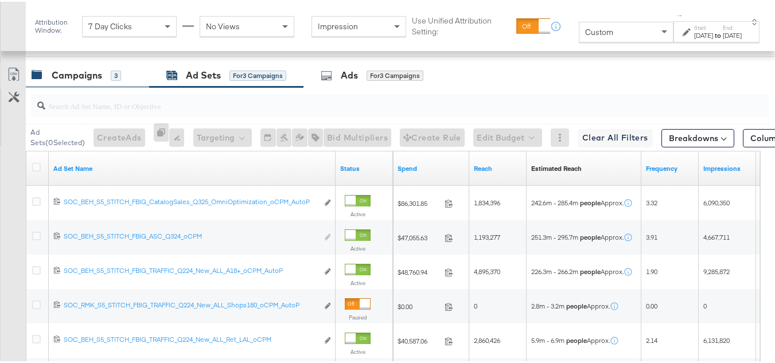
click at [66, 86] on div "Campaigns 3" at bounding box center [87, 73] width 123 height 25
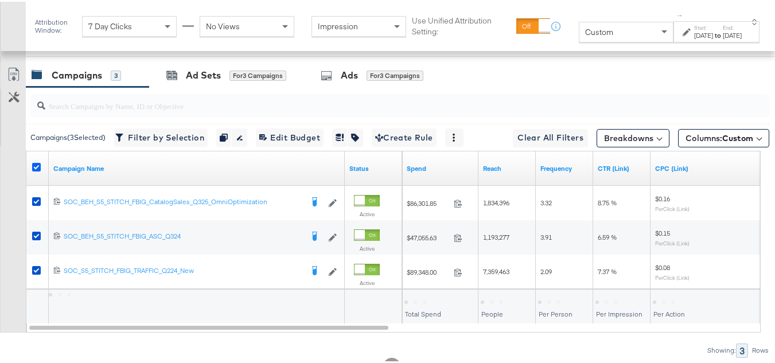
click at [37, 170] on icon at bounding box center [36, 165] width 9 height 9
click at [0, 0] on input "checkbox" at bounding box center [0, 0] width 0 height 0
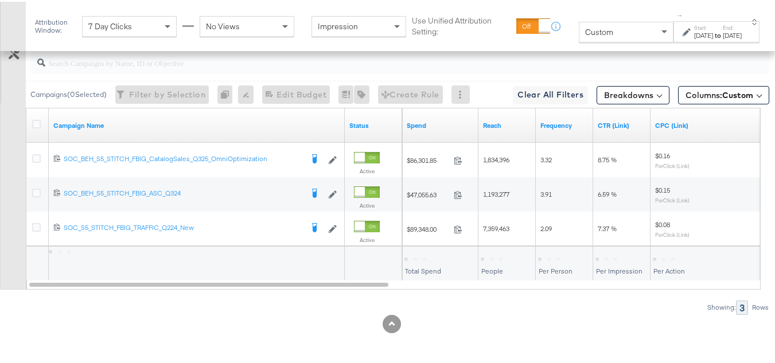
scroll to position [0, 0]
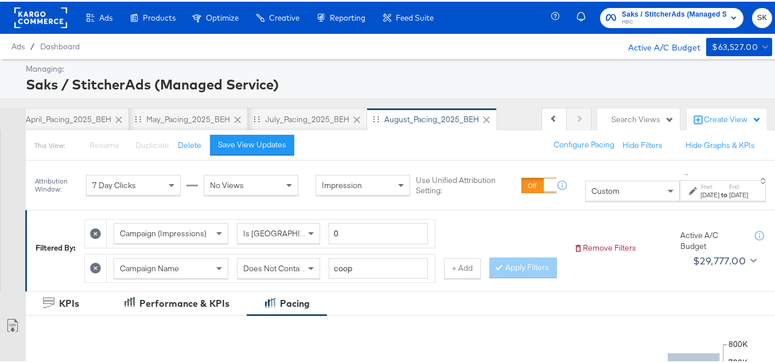
click at [41, 22] on rect at bounding box center [40, 16] width 53 height 21
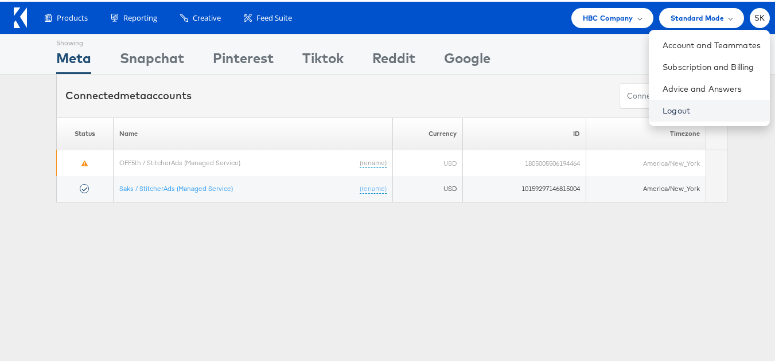
click at [663, 114] on link "Logout" at bounding box center [712, 108] width 98 height 11
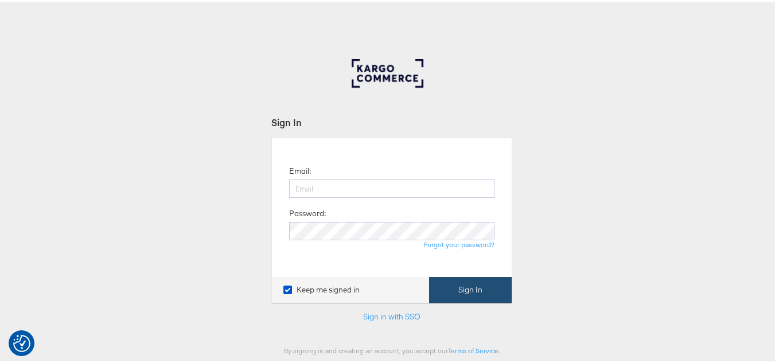
type input "[PERSON_NAME][EMAIL_ADDRESS][DOMAIN_NAME]"
click at [468, 282] on button "Sign In" at bounding box center [470, 288] width 83 height 26
